Goal: Information Seeking & Learning: Check status

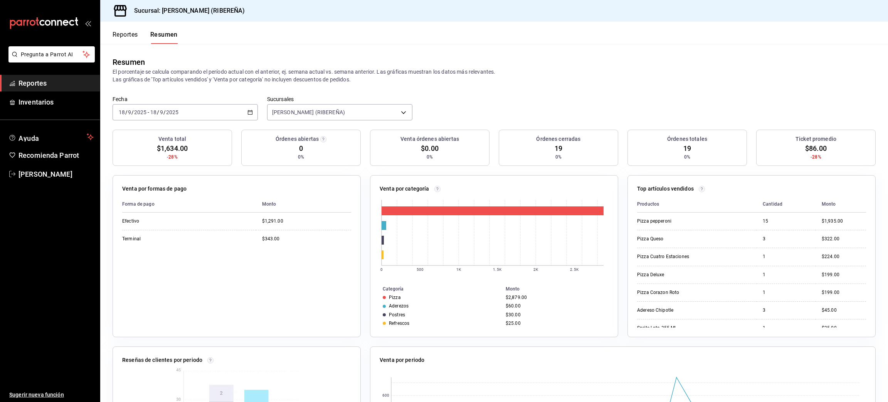
click at [125, 38] on button "Reportes" at bounding box center [125, 37] width 25 height 13
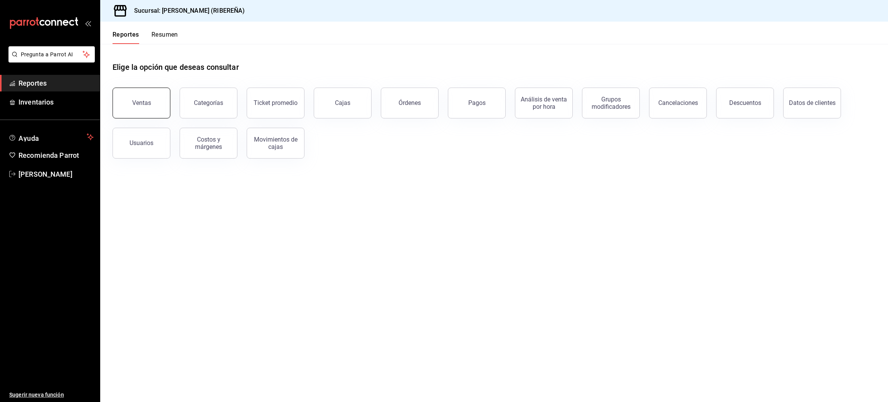
click at [138, 108] on button "Ventas" at bounding box center [142, 103] width 58 height 31
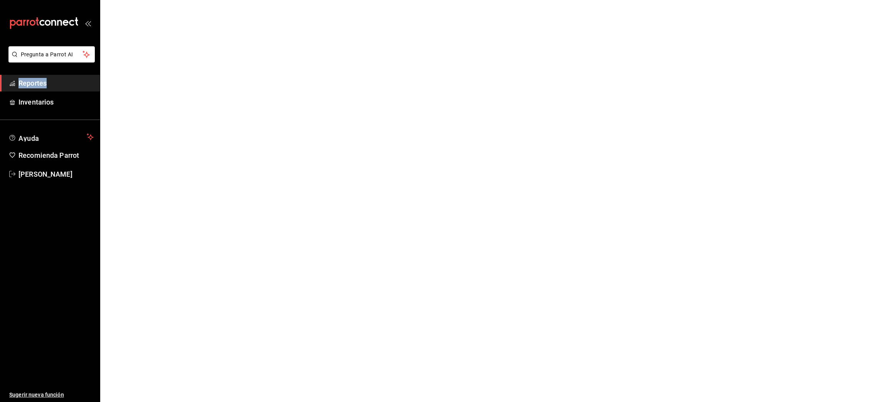
click at [138, 0] on html "Pregunta a Parrot AI Reportes Inventarios Ayuda Recomienda Parrot [PERSON_NAME]…" at bounding box center [444, 0] width 888 height 0
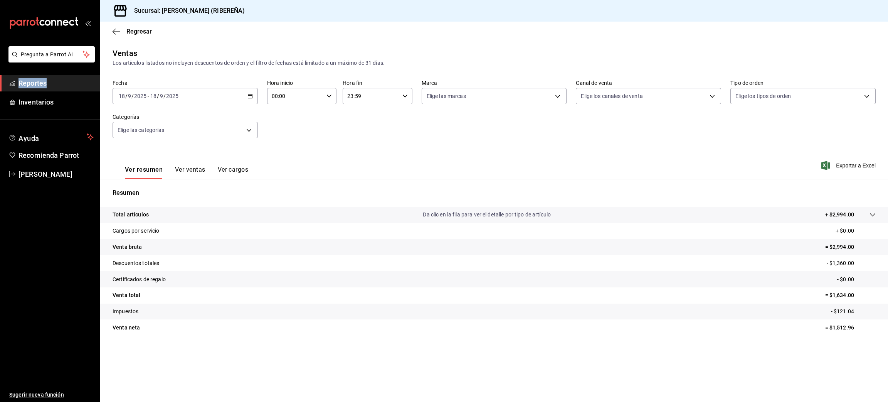
click at [193, 175] on button "Ver ventas" at bounding box center [190, 172] width 30 height 13
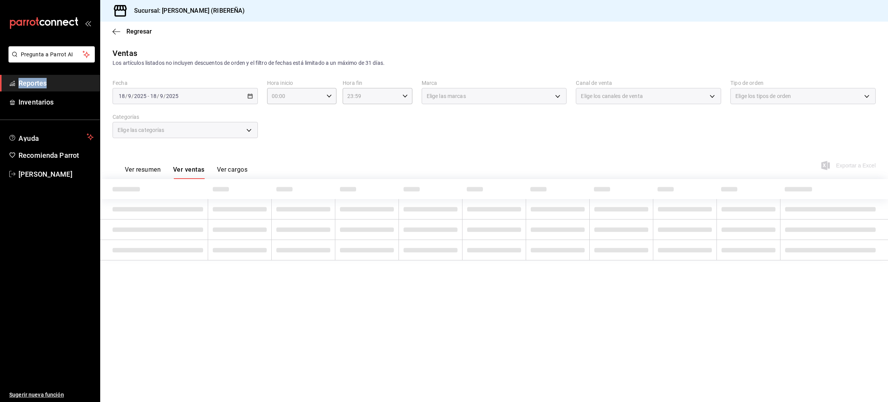
click at [193, 175] on button "Ver ventas" at bounding box center [189, 172] width 32 height 13
